Goal: Task Accomplishment & Management: Manage account settings

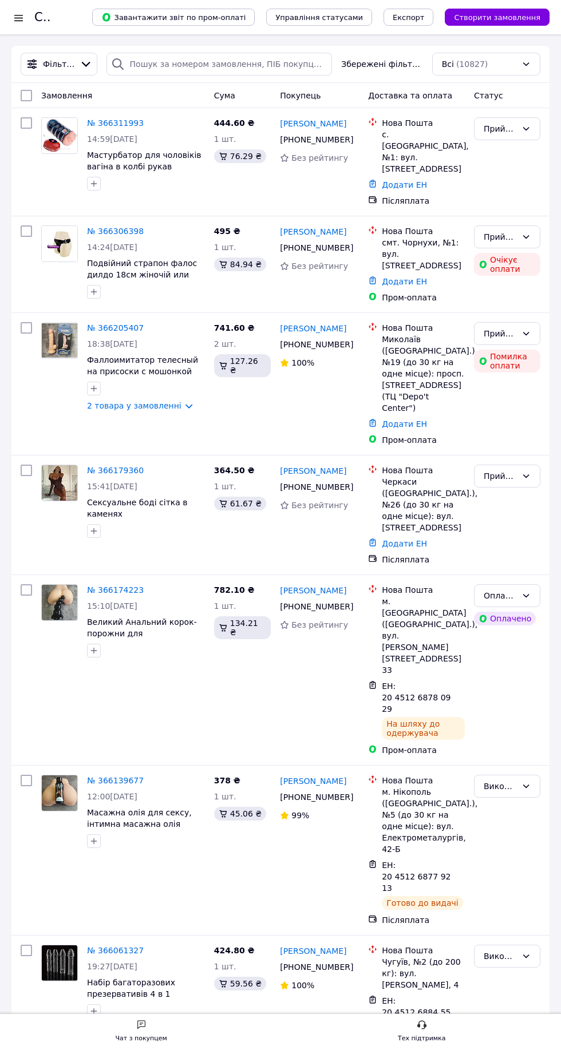
click at [325, 226] on link "[PERSON_NAME]" at bounding box center [313, 231] width 66 height 11
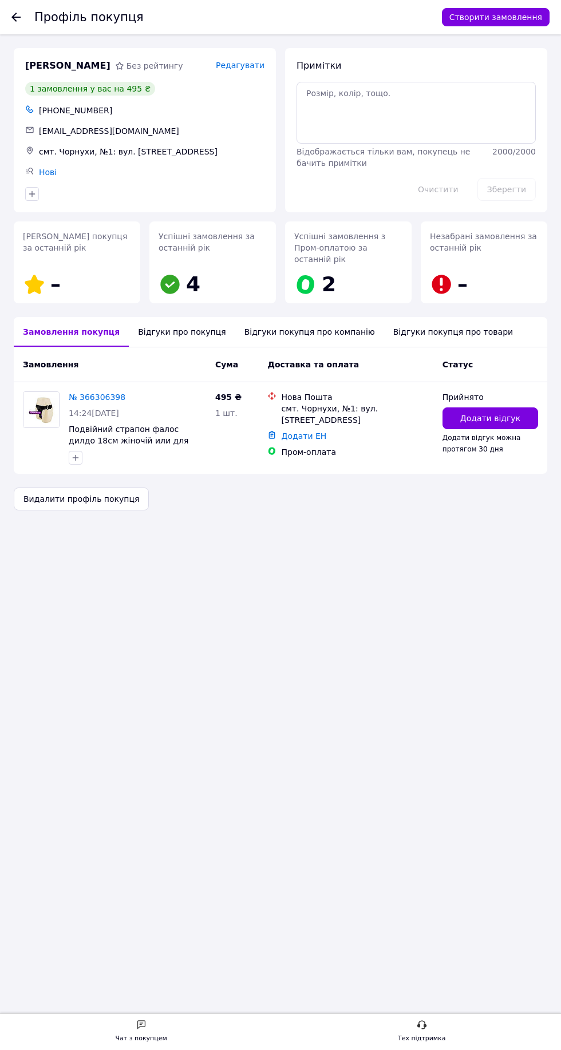
click at [167, 317] on div "Відгуки про покупця" at bounding box center [182, 332] width 106 height 30
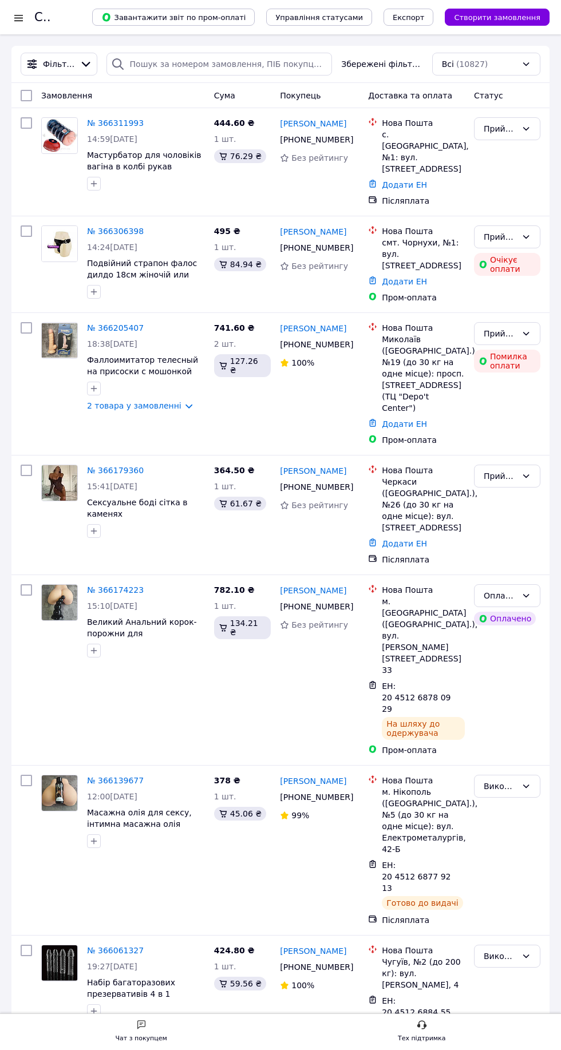
click at [303, 89] on div "Покупець" at bounding box center [319, 95] width 88 height 21
click at [322, 102] on div "Покупець" at bounding box center [319, 95] width 88 height 21
click at [318, 122] on link "[PERSON_NAME]" at bounding box center [313, 123] width 66 height 11
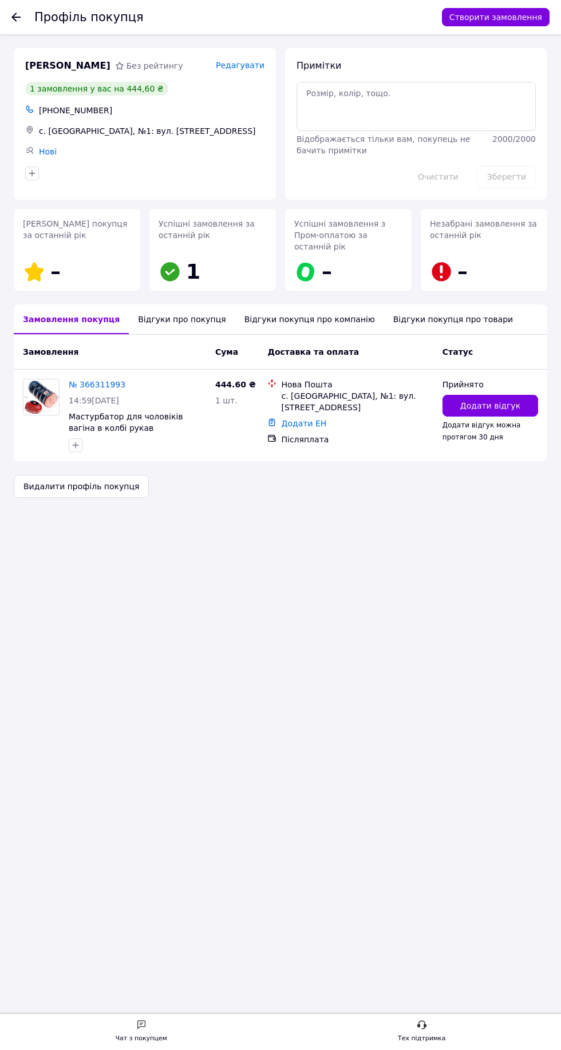
click at [161, 322] on div "Відгуки про покупця" at bounding box center [182, 319] width 106 height 30
